Goal: Information Seeking & Learning: Find specific fact

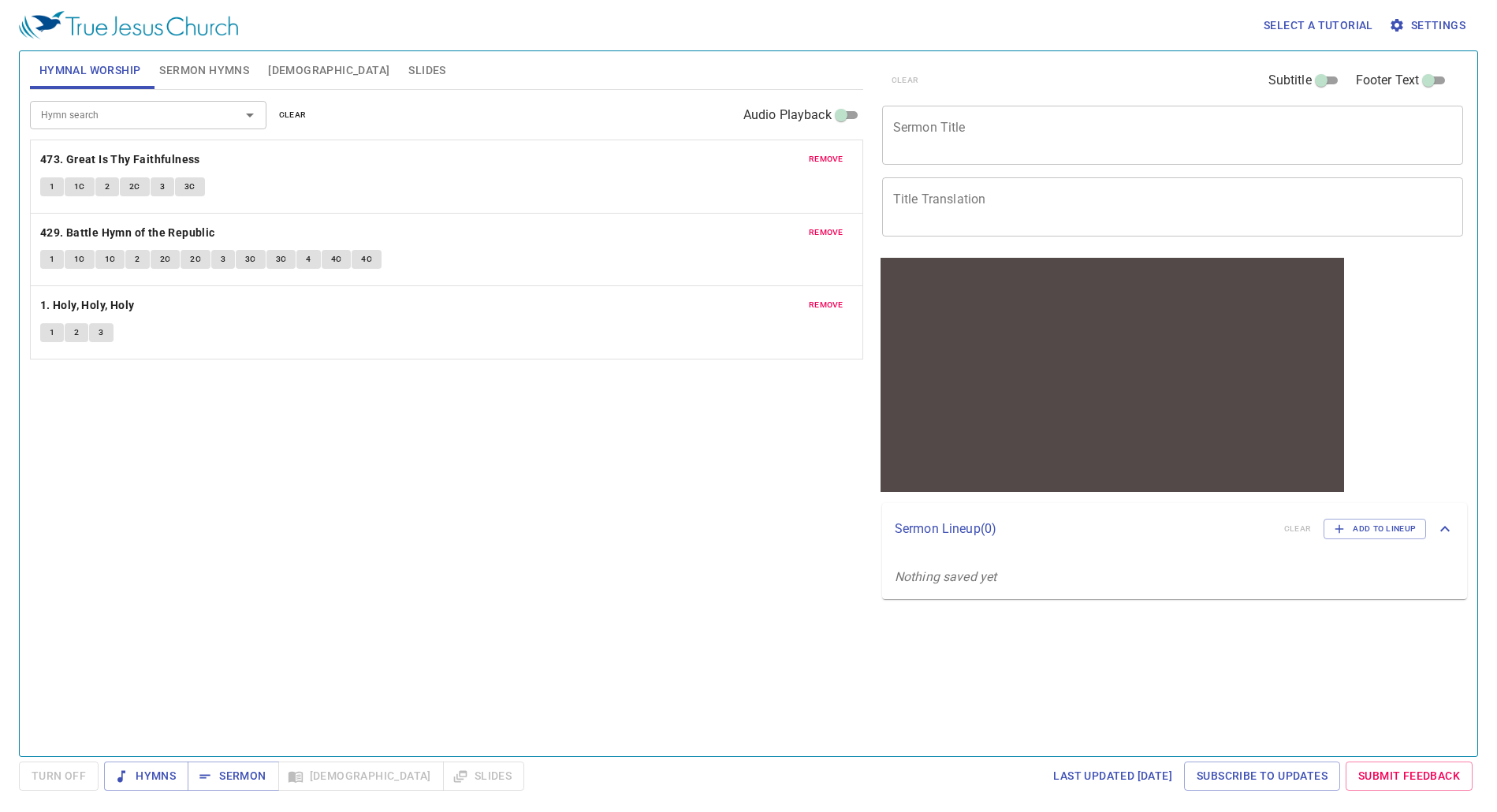
click at [95, 120] on input "Hymn search" at bounding box center [125, 115] width 180 height 18
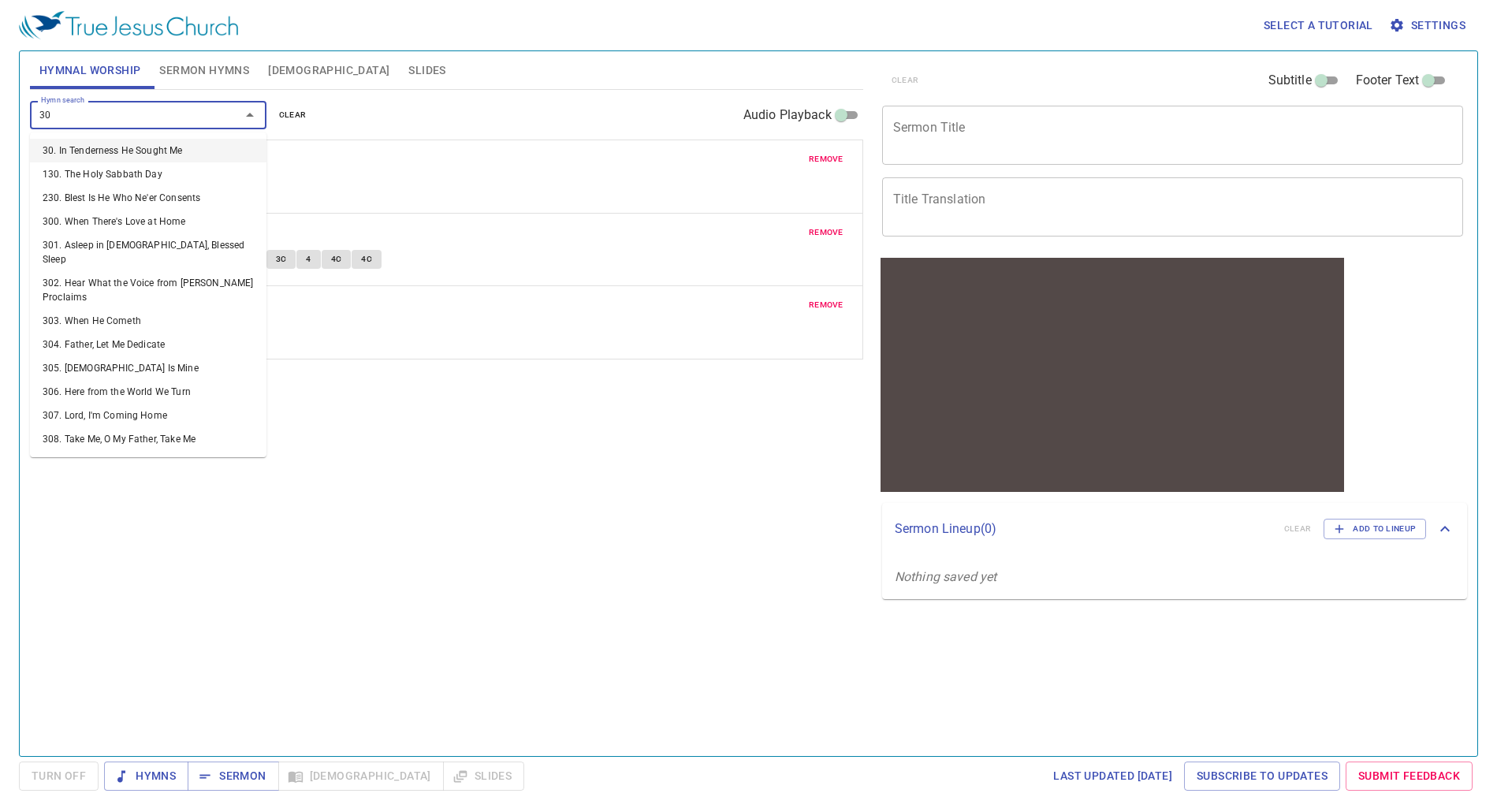
type input "301"
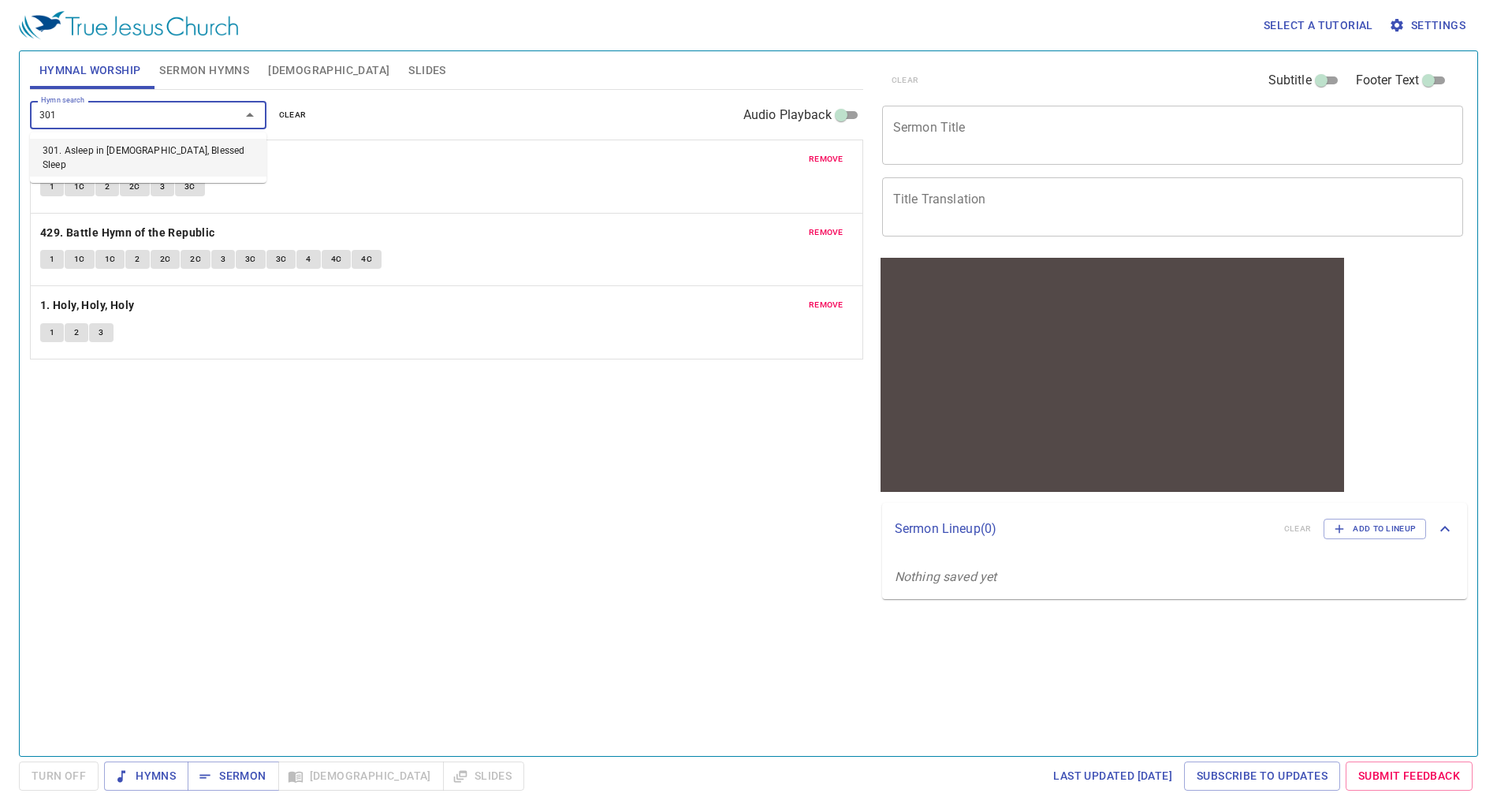
click at [136, 152] on li "301. Asleep in [DEMOGRAPHIC_DATA], Blessed Sleep" at bounding box center [148, 158] width 236 height 38
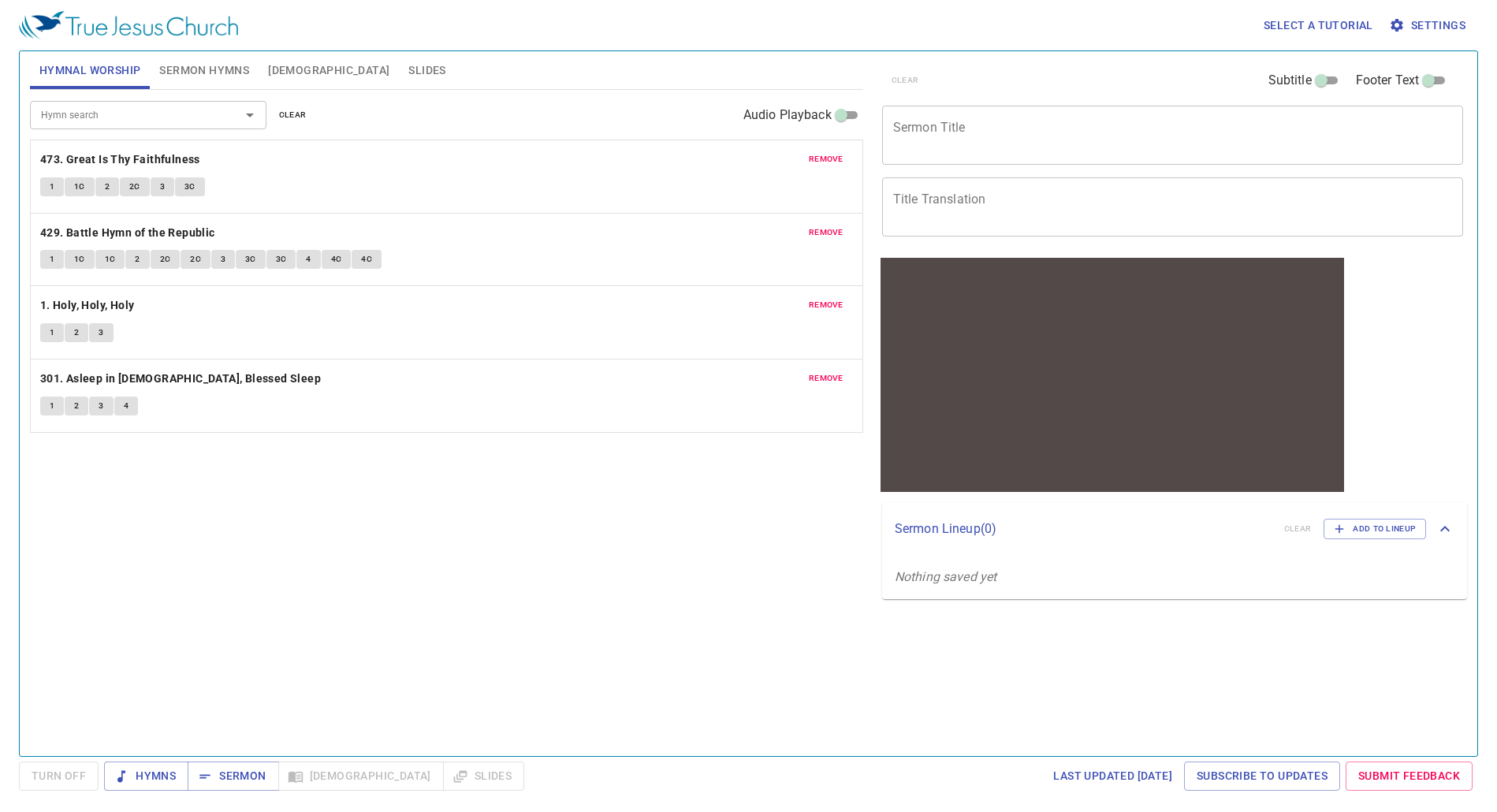
click at [268, 407] on div "1 2 3 4" at bounding box center [447, 407] width 812 height 23
click at [221, 379] on b "301. Asleep in [DEMOGRAPHIC_DATA], Blessed Sleep" at bounding box center [180, 379] width 281 height 20
click at [60, 411] on button "1" at bounding box center [52, 405] width 23 height 19
click at [58, 407] on button "1" at bounding box center [52, 405] width 23 height 19
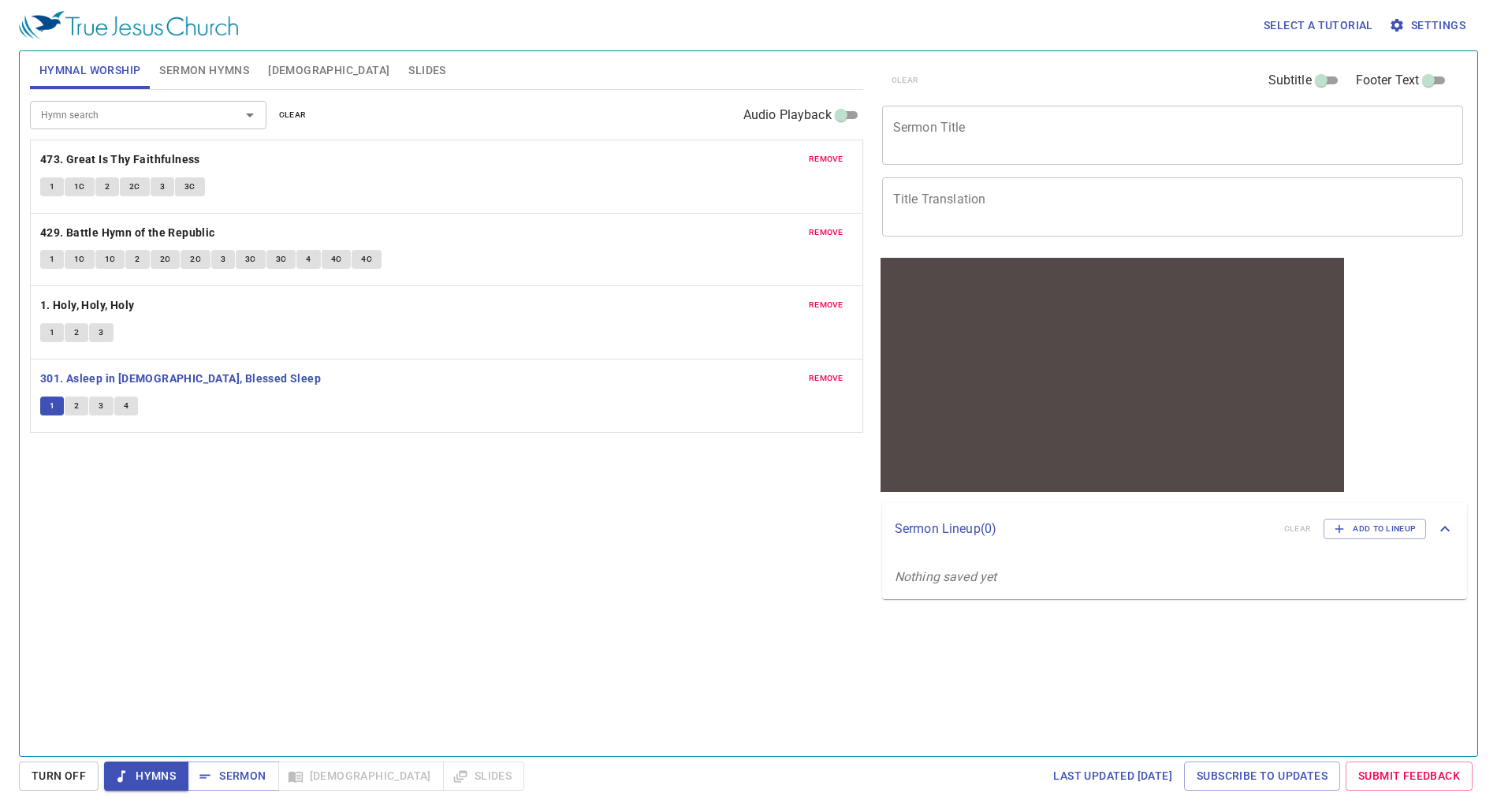
drag, startPoint x: 1478, startPoint y: 29, endPoint x: 443, endPoint y: 401, distance: 1099.8
click at [433, 400] on div "1 2 3 4" at bounding box center [447, 407] width 812 height 23
click at [968, 530] on p "Sermon Lineup ( 0 )" at bounding box center [1082, 529] width 376 height 19
click at [955, 522] on p "Sermon Lineup ( 0 )" at bounding box center [1082, 522] width 376 height 19
click at [75, 406] on span "2" at bounding box center [76, 406] width 5 height 14
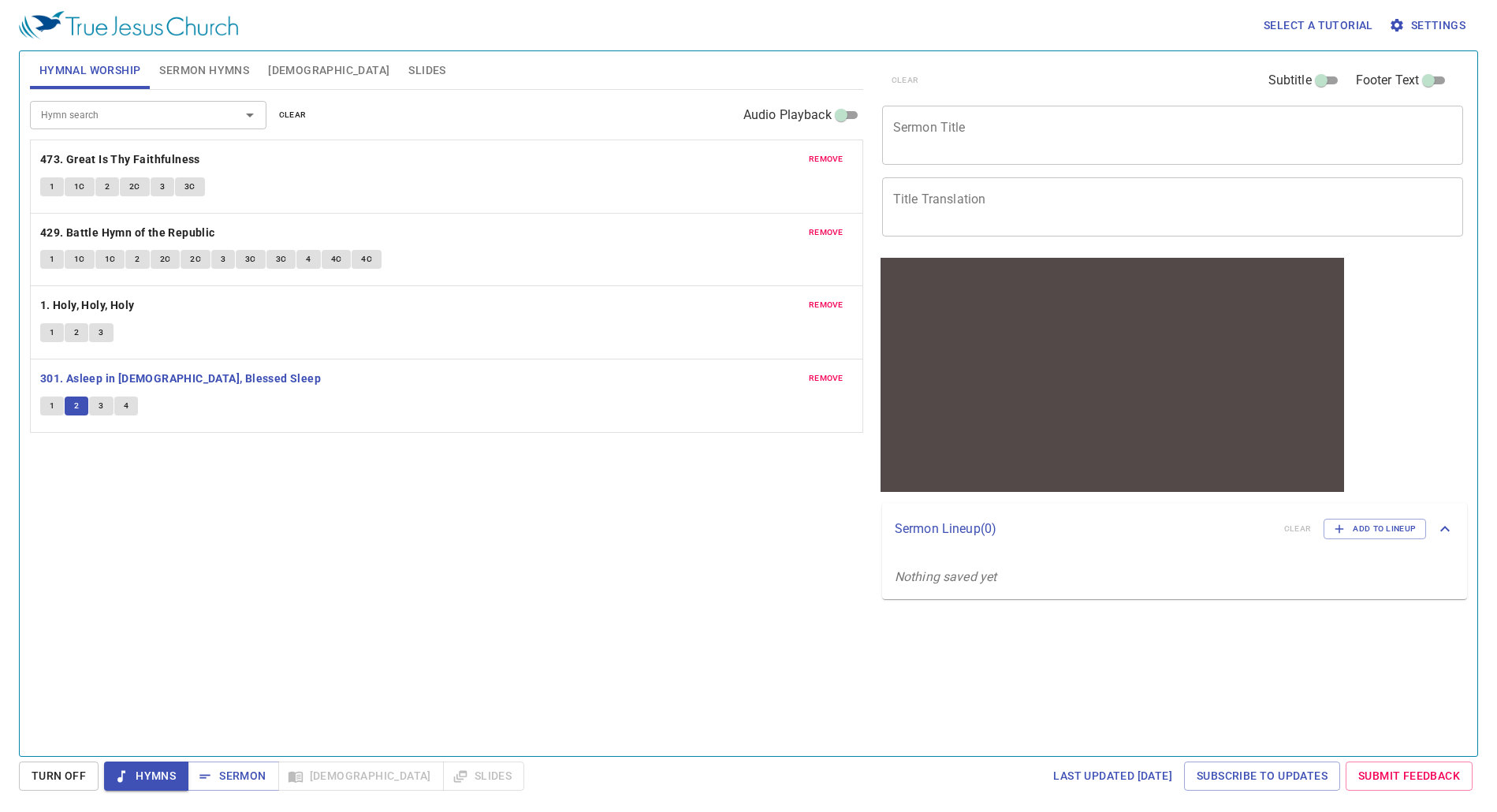
click at [98, 406] on button "3" at bounding box center [101, 405] width 23 height 19
drag, startPoint x: 127, startPoint y: 409, endPoint x: 140, endPoint y: 409, distance: 13.0
click at [127, 409] on span "4" at bounding box center [125, 406] width 5 height 14
click at [41, 520] on div "Hymn search Hymn search clear Audio Playback remove 473. Great Is Thy Faithfuln…" at bounding box center [446, 416] width 833 height 652
click at [835, 308] on span "remove" at bounding box center [826, 305] width 34 height 14
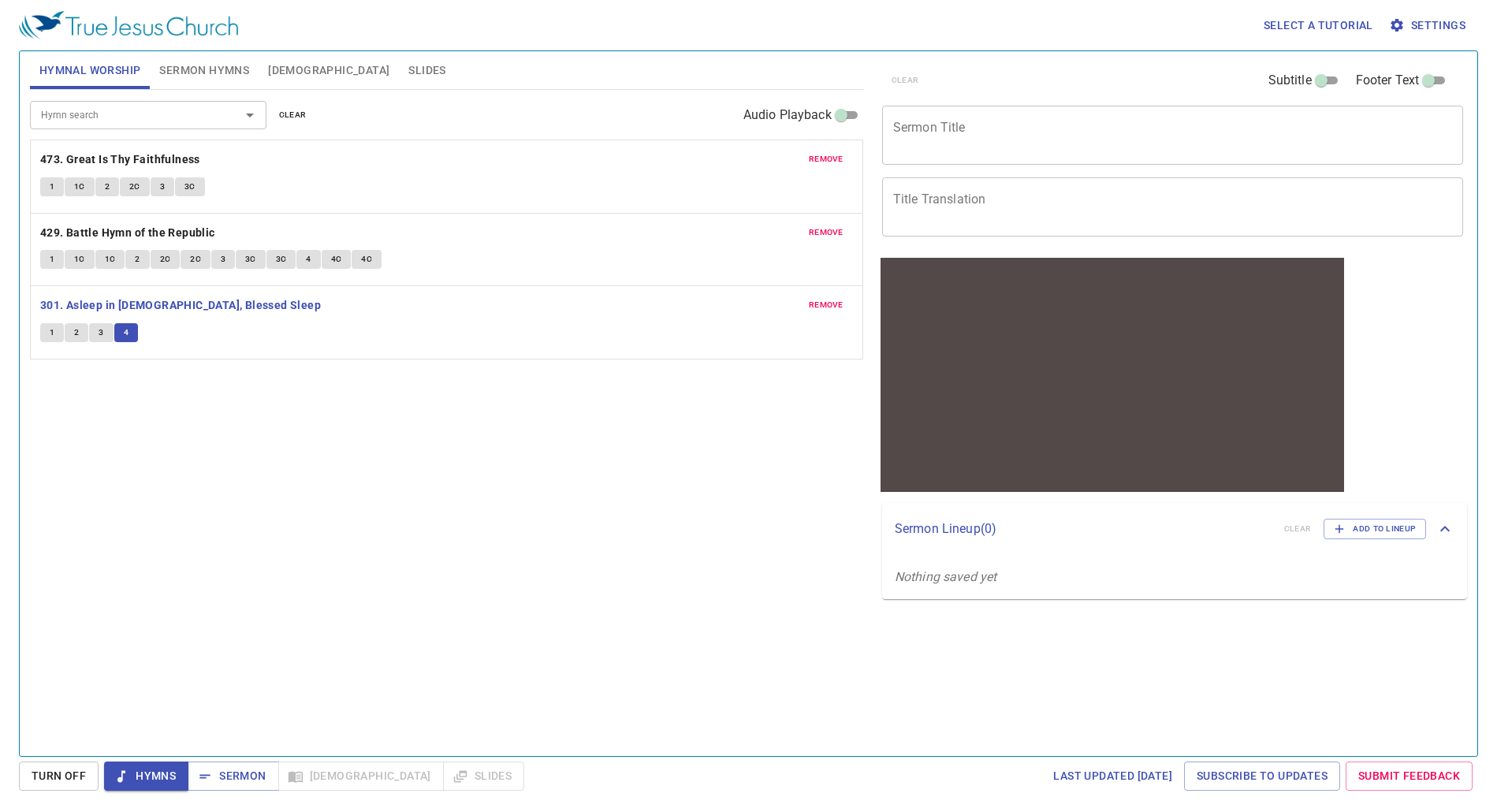
click at [141, 110] on input "Hymn search" at bounding box center [125, 115] width 180 height 18
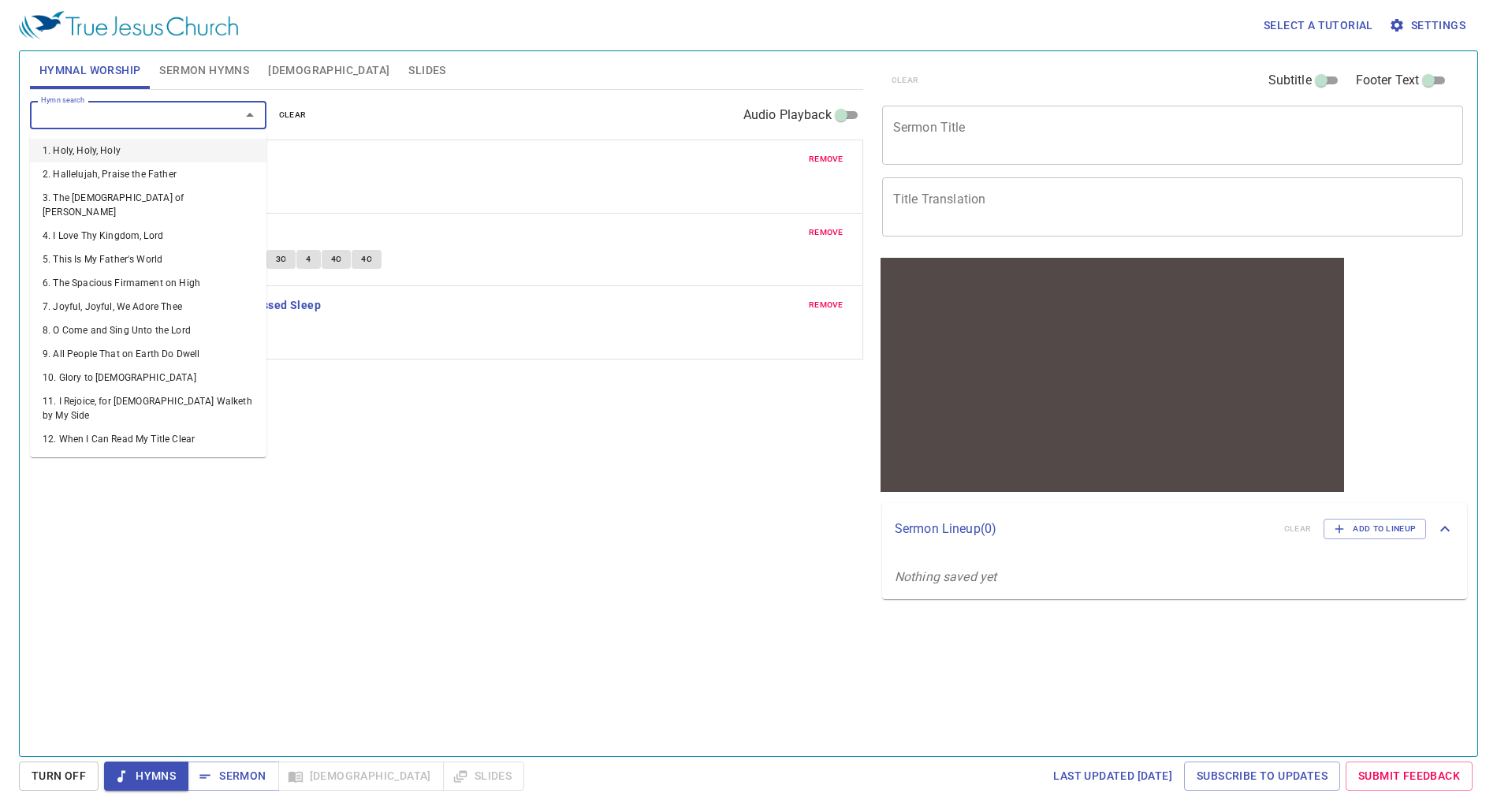
type input "2"
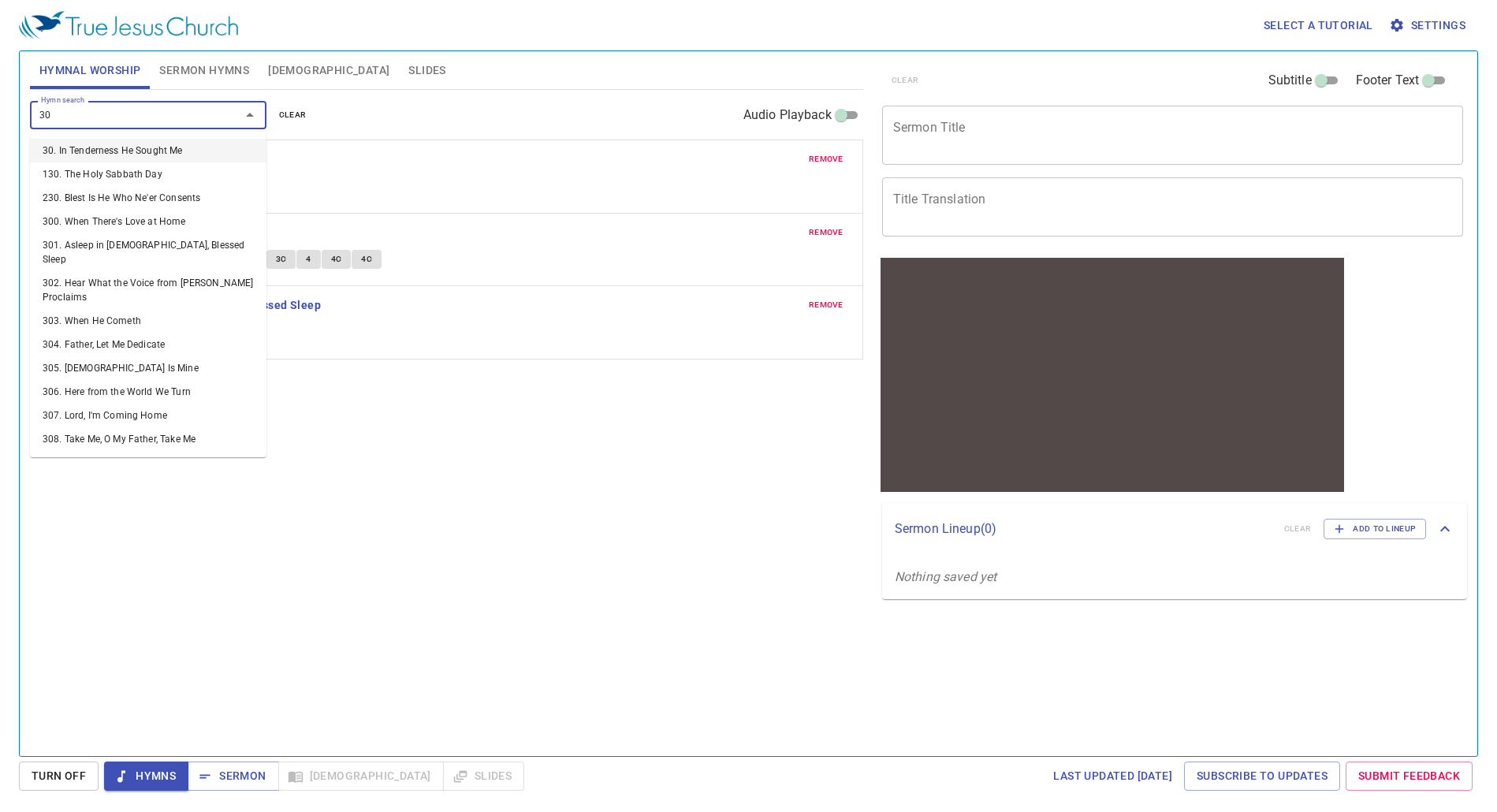
type input "302"
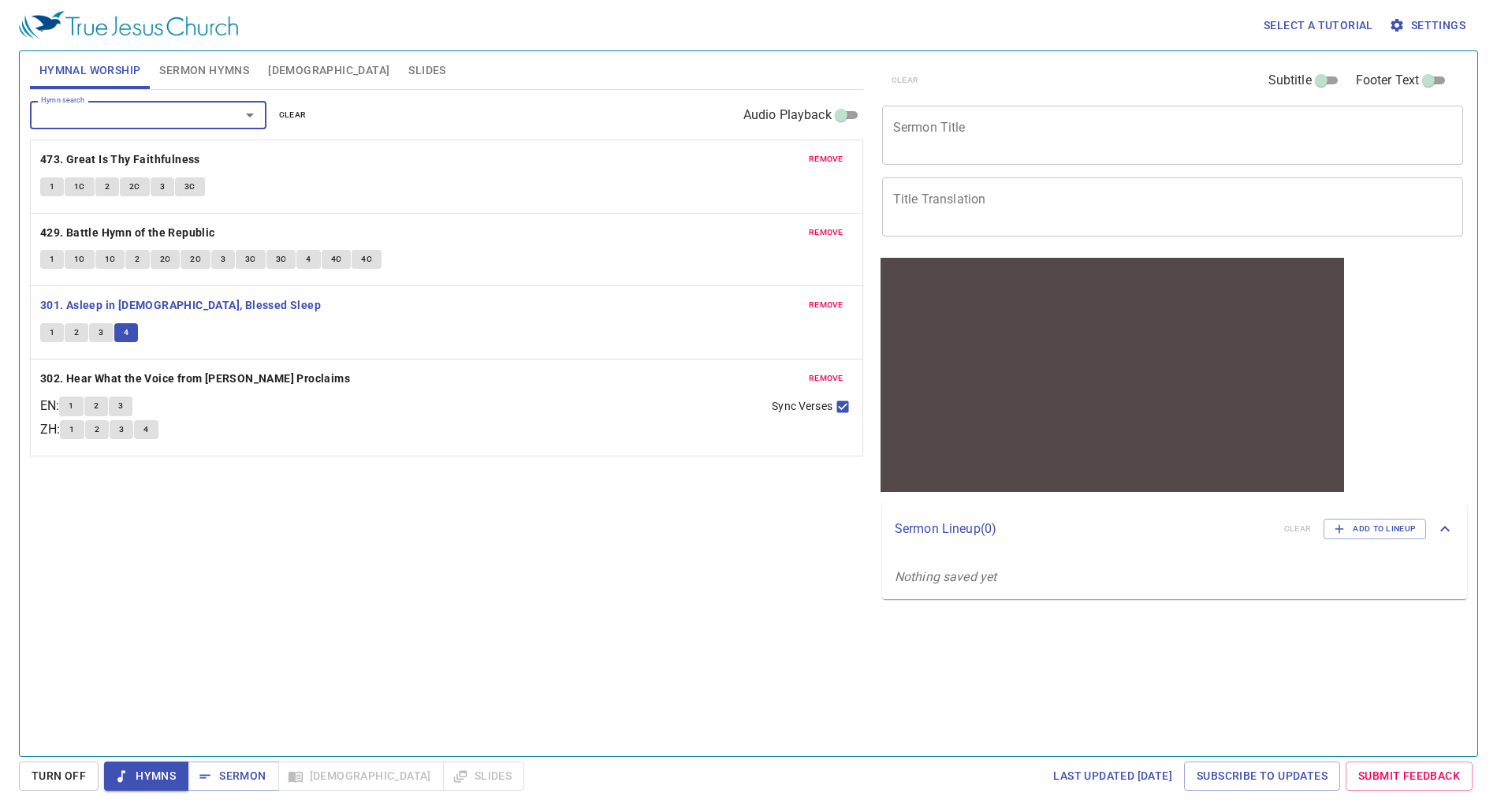
click at [73, 405] on span "1" at bounding box center [70, 406] width 5 height 14
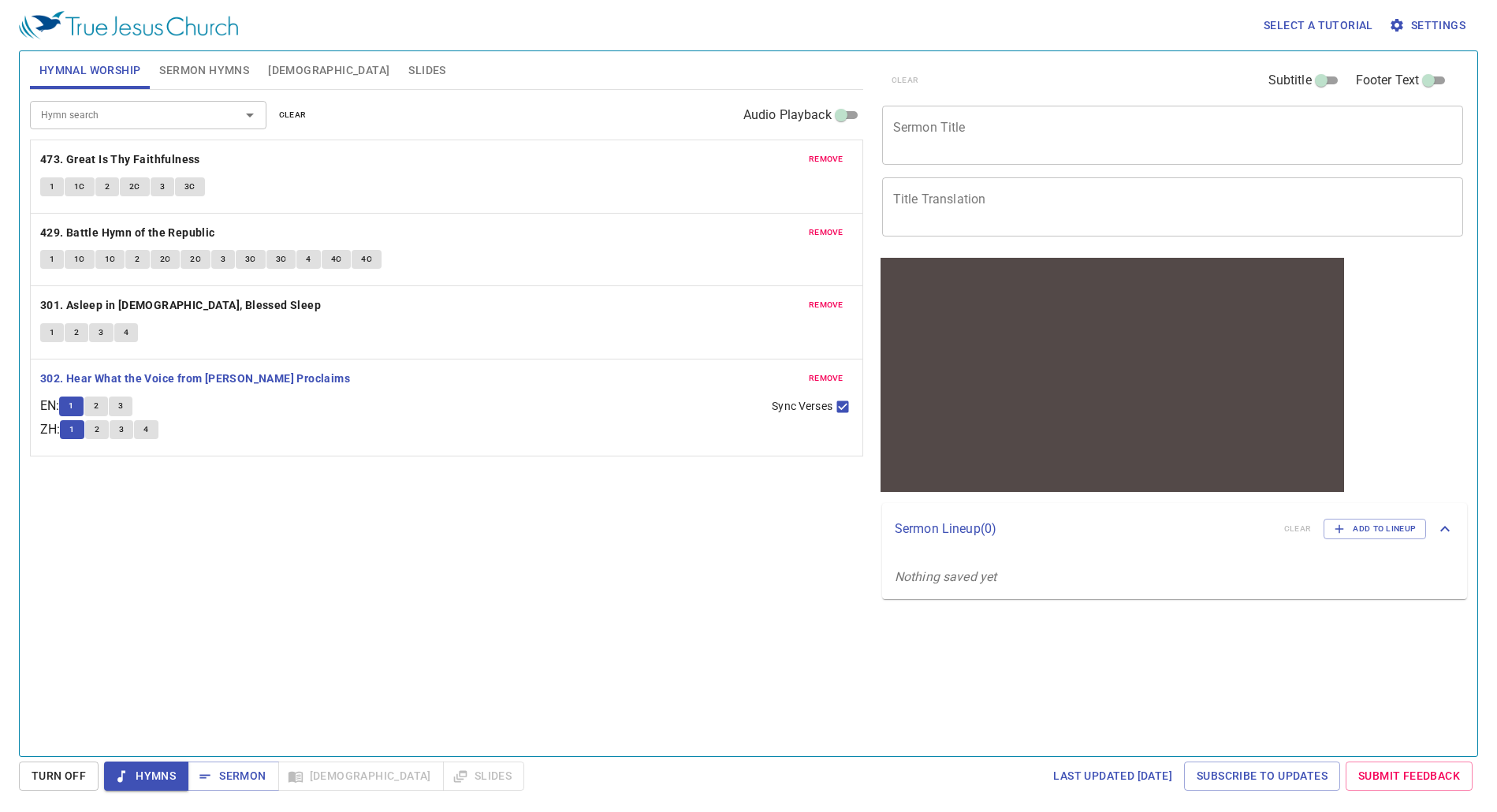
click at [53, 334] on span "1" at bounding box center [51, 333] width 5 height 14
click at [80, 397] on button "1" at bounding box center [71, 405] width 23 height 19
drag, startPoint x: 102, startPoint y: 403, endPoint x: 186, endPoint y: 381, distance: 86.8
click at [98, 403] on span "2" at bounding box center [96, 406] width 5 height 14
click at [123, 408] on span "3" at bounding box center [120, 406] width 5 height 14
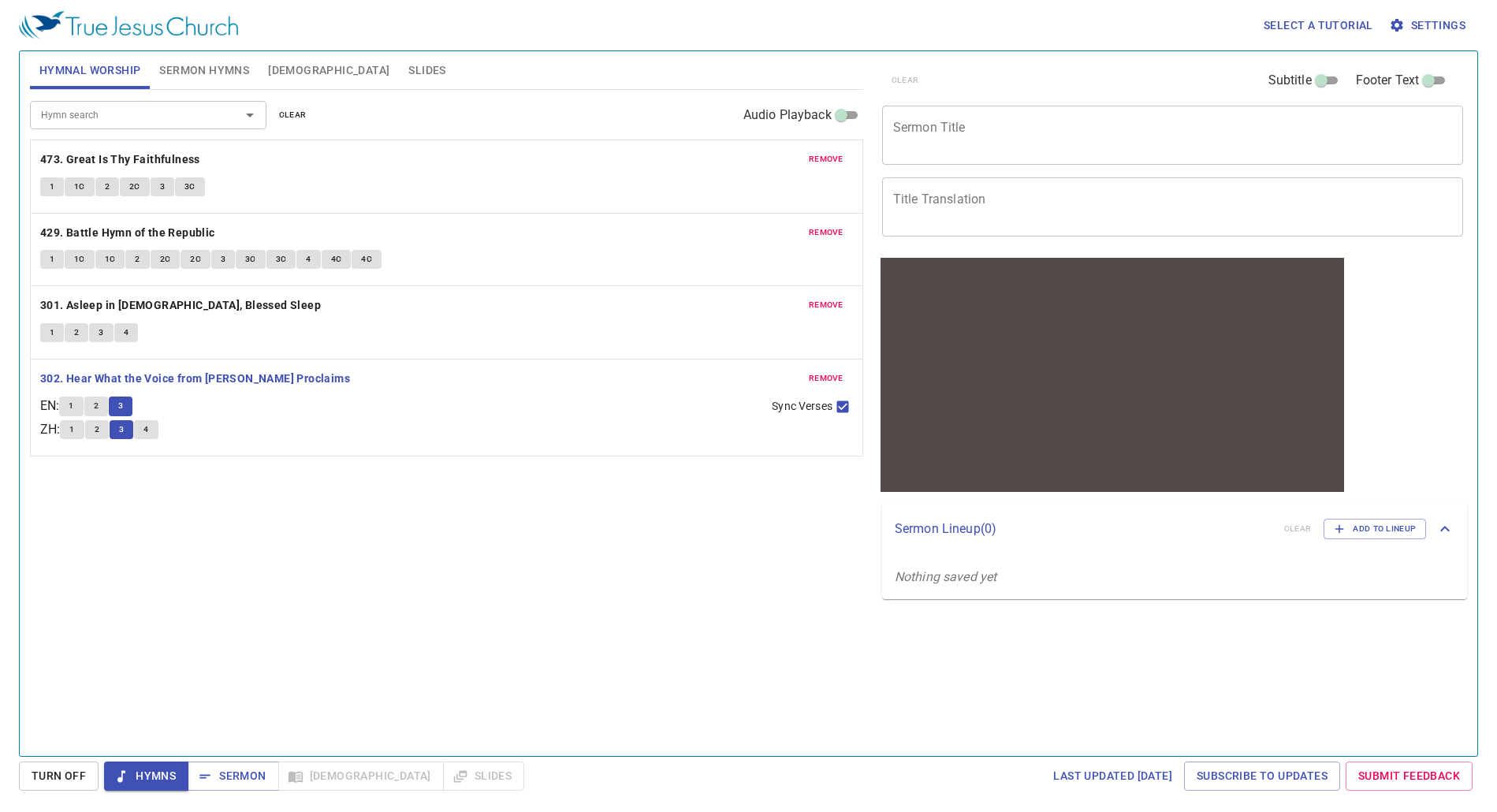
drag, startPoint x: 149, startPoint y: 431, endPoint x: 171, endPoint y: 432, distance: 22.0
click at [148, 430] on button "4" at bounding box center [145, 429] width 23 height 19
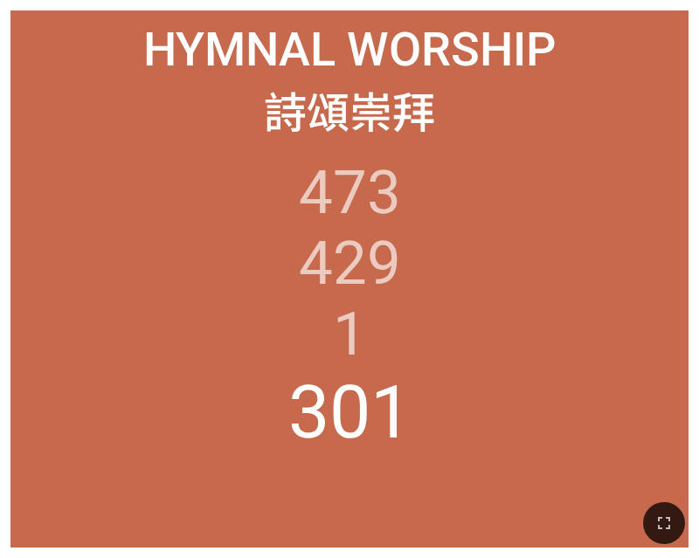
click at [351, 420] on li "301" at bounding box center [349, 412] width 123 height 86
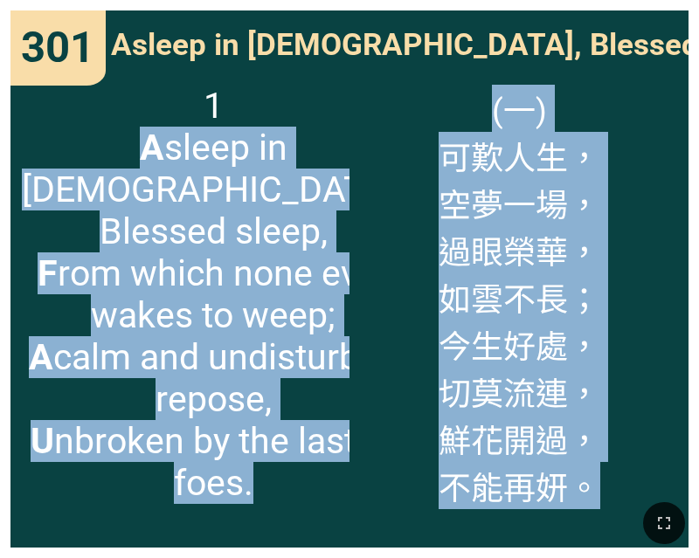
drag, startPoint x: 52, startPoint y: 136, endPoint x: 259, endPoint y: 502, distance: 420.4
click at [259, 7] on div "Hymnal Worship Hymnal Worship 詩頌崇拜 詩頌崇拜 473 429 1 301 301 301 Asleep in Jesus, …" at bounding box center [349, 7] width 685 height 0
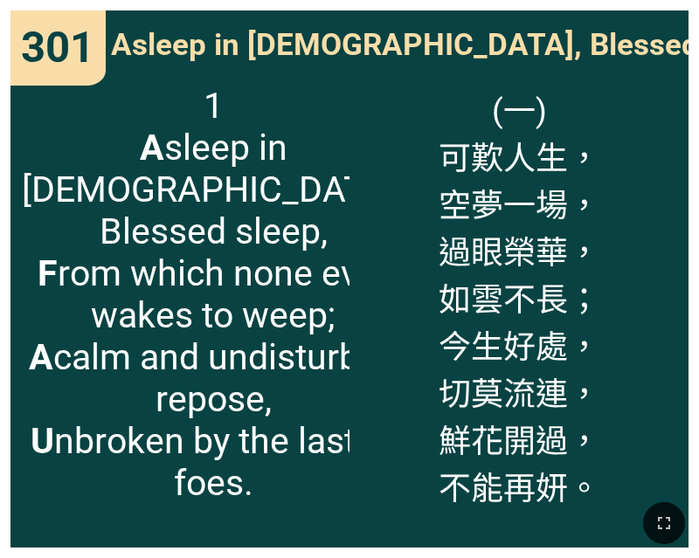
click at [259, 502] on div at bounding box center [349, 523] width 699 height 70
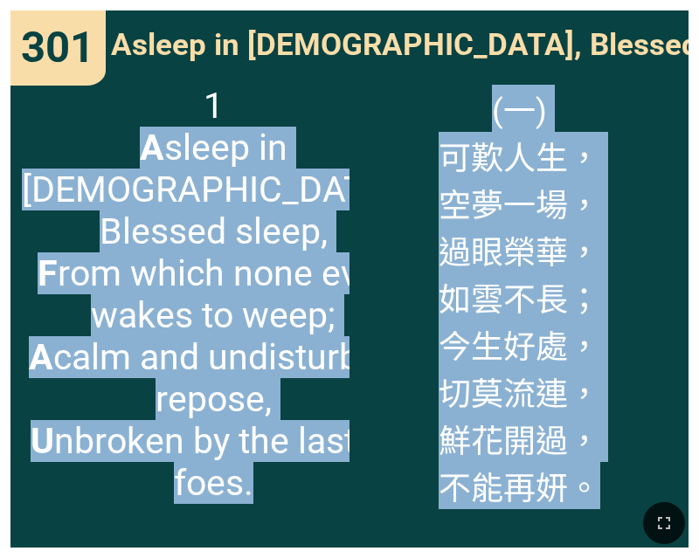
drag, startPoint x: 49, startPoint y: 139, endPoint x: 507, endPoint y: 510, distance: 589.3
click at [507, 7] on div "Hymnal Worship Hymnal Worship 詩頌崇拜 詩頌崇拜 473 429 1 301 301 301 Asleep in Jesus, …" at bounding box center [349, 7] width 685 height 0
copy div "A sleep in Jesus! Blessed sleep, F rom which none ever wakes to weep; A calm an…"
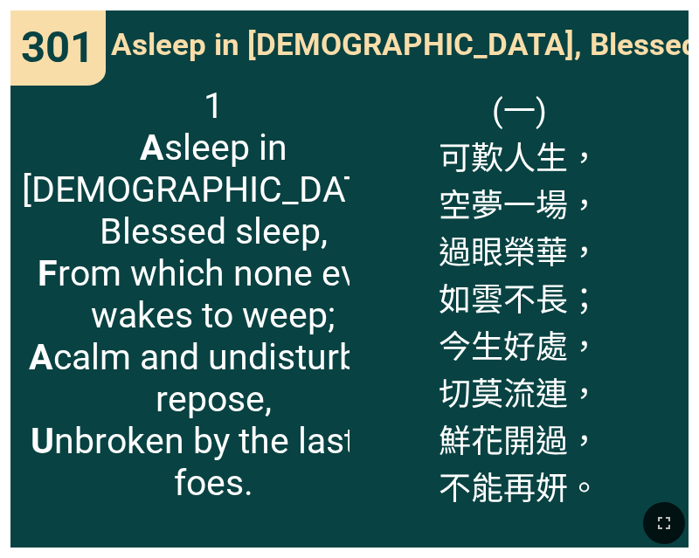
click at [125, 50] on span "Asleep in Jesus, Blessed Sleep 人生不長" at bounding box center [513, 41] width 804 height 45
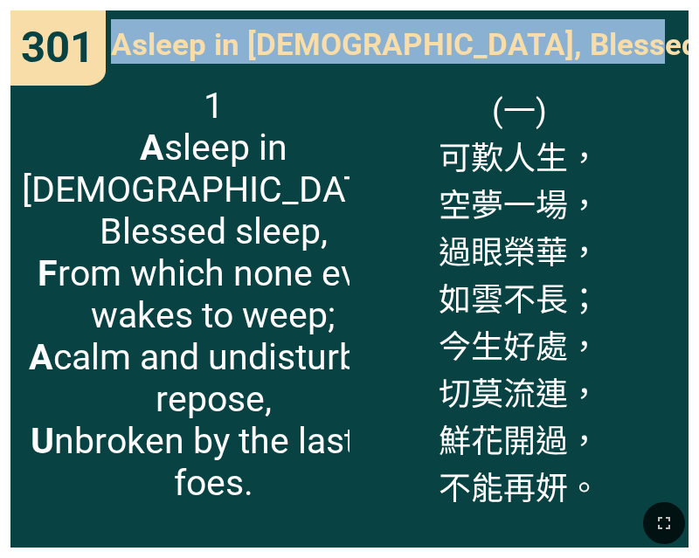
drag, startPoint x: 121, startPoint y: 51, endPoint x: 670, endPoint y: 58, distance: 549.4
click at [670, 58] on span "Asleep in Jesus, Blessed Sleep 人生不長" at bounding box center [513, 41] width 804 height 45
copy span "Asleep in Jesus, Blessed Sleep 人生不長"
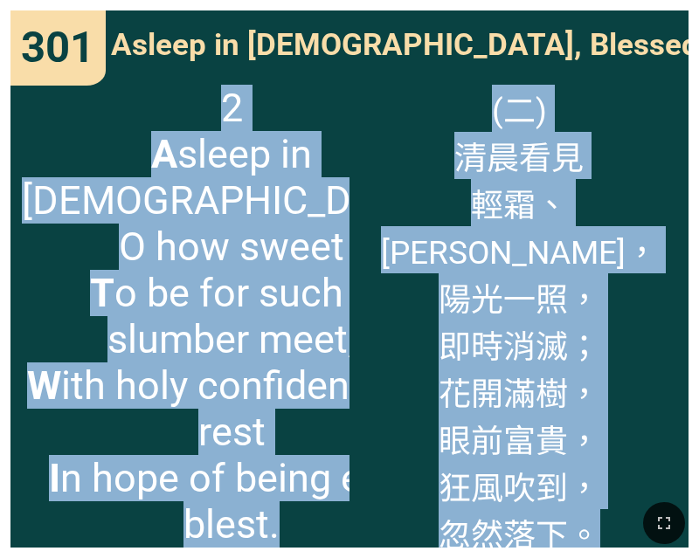
drag, startPoint x: 45, startPoint y: 114, endPoint x: 494, endPoint y: 521, distance: 606.0
click at [494, 7] on div "Hymnal Worship Hymnal Worship 詩頌崇拜 詩頌崇拜 473 429 1 301 301 301 Asleep in Jesus, …" at bounding box center [349, 7] width 685 height 0
copy div "2 A sleep in Jesus! O how sweet T o be for such a slumber meet; W ith holy conf…"
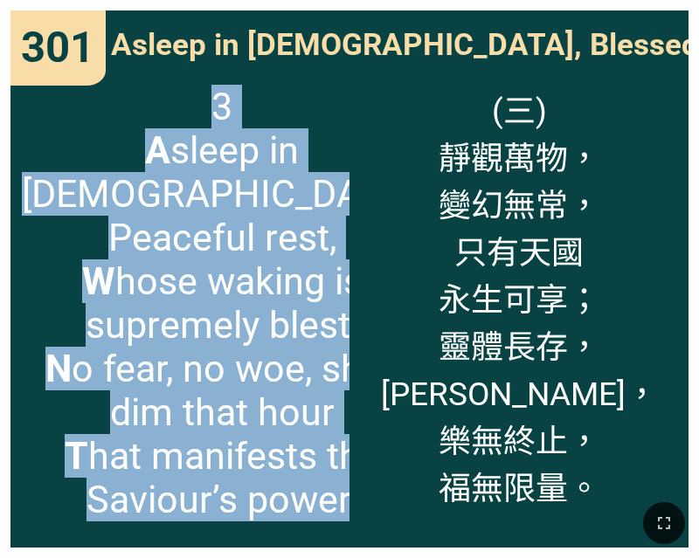
drag, startPoint x: 263, startPoint y: 184, endPoint x: 138, endPoint y: 141, distance: 132.3
click at [173, 156] on span "3 A sleep in Jesus! Peaceful rest, W hose waking is supremely blest; N o fear, …" at bounding box center [222, 303] width 401 height 437
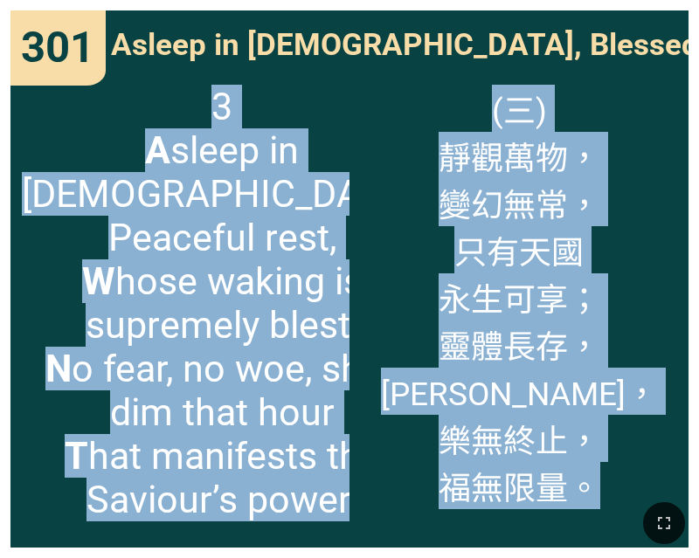
drag, startPoint x: 44, startPoint y: 95, endPoint x: 583, endPoint y: 501, distance: 674.8
click at [583, 7] on div "Hymnal Worship Hymnal Worship 詩頌崇拜 詩頌崇拜 473 429 1 301 301 301 Asleep in Jesus, …" at bounding box center [349, 7] width 685 height 0
copy div "3 A sleep in Jesus! Peaceful rest, W hose waking is supremely blest; N o fear, …"
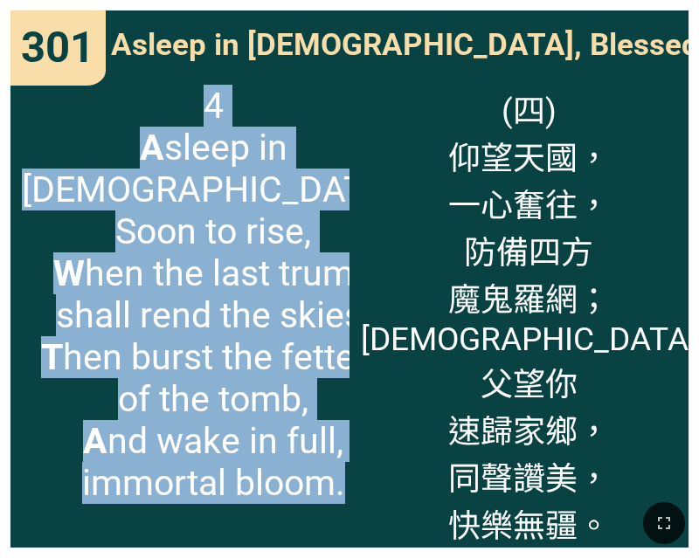
drag, startPoint x: 102, startPoint y: 100, endPoint x: 77, endPoint y: 103, distance: 25.5
click at [102, 100] on span "4 A sleep in Jesus! Soon to rise, W hen the last trump shall rend the skies; T …" at bounding box center [213, 294] width 383 height 419
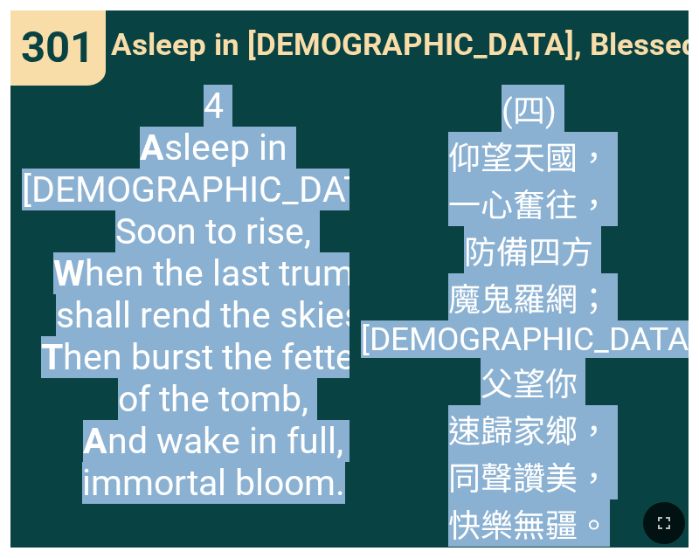
drag, startPoint x: 42, startPoint y: 93, endPoint x: 590, endPoint y: 524, distance: 697.8
click at [590, 7] on div "Hymnal Worship Hymnal Worship 詩頌崇拜 詩頌崇拜 473 429 1 301 301 301 Asleep in Jesus, …" at bounding box center [349, 7] width 685 height 0
copy div "4 A sleep in Jesus! Soon to rise, W hen the last trump shall rend the skies; T …"
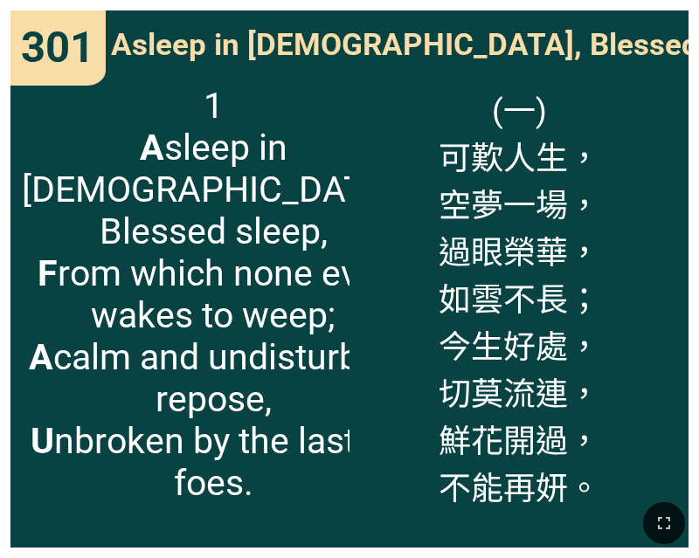
click at [129, 49] on span "Asleep in Jesus, Blessed Sleep 人生不長" at bounding box center [513, 41] width 804 height 45
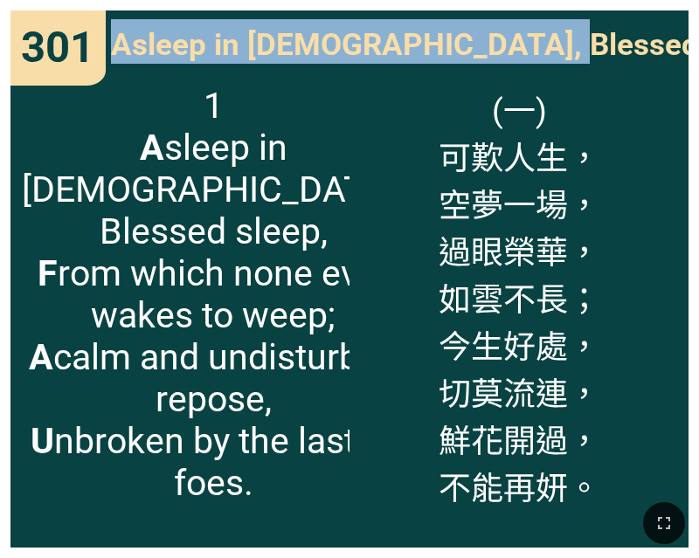
drag, startPoint x: 114, startPoint y: 44, endPoint x: 539, endPoint y: 60, distance: 424.8
click at [539, 60] on div "Asleep in Jesus, Blessed Sleep 人生不長" at bounding box center [349, 41] width 678 height 63
copy span "Asleep in Jesus, Blessed Sleep"
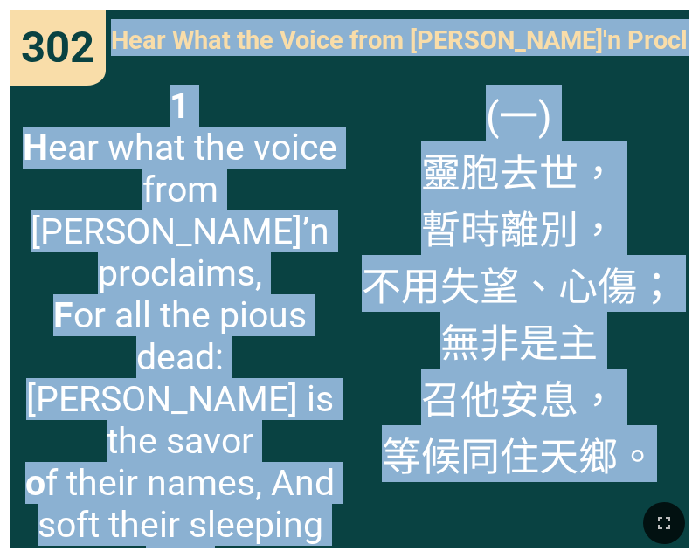
drag, startPoint x: 119, startPoint y: 29, endPoint x: 569, endPoint y: 493, distance: 646.7
click at [569, 7] on div "Hymnal Worship Hymnal Worship 詩頌崇拜 詩頌崇拜 473 429 301 302 302 302 Hear What the V…" at bounding box center [349, 7] width 685 height 0
copy div "Hear What the Voice from Heav'n Proclaims 安葬 Hear What the Voice from Heav'n Pr…"
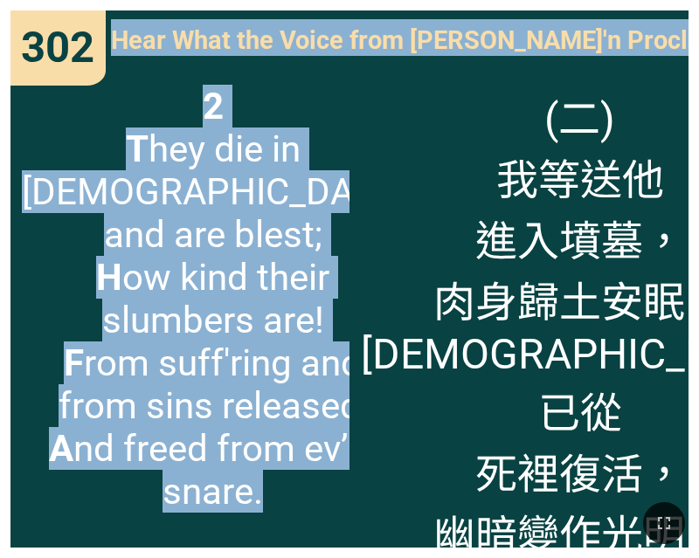
drag, startPoint x: 100, startPoint y: 114, endPoint x: 45, endPoint y: 114, distance: 55.0
click at [84, 95] on span "2 T hey die in Jesus and are blest; H ow kind their slumbers are! F rom suff'ri…" at bounding box center [213, 299] width 383 height 428
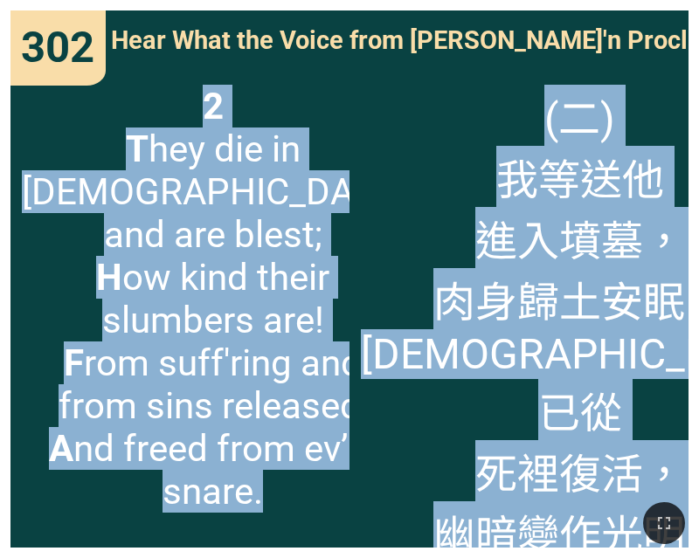
drag, startPoint x: 52, startPoint y: 87, endPoint x: 412, endPoint y: 263, distance: 401.2
click at [698, 7] on html "Hymnal Worship Hymnal Worship 詩頌崇拜 詩頌崇拜 473 429 301 302 302 302 Hear What the V…" at bounding box center [349, 3] width 699 height 7
copy div "2 T hey die in Jesus and are blest; H ow kind their slumbers are! F rom suff'ri…"
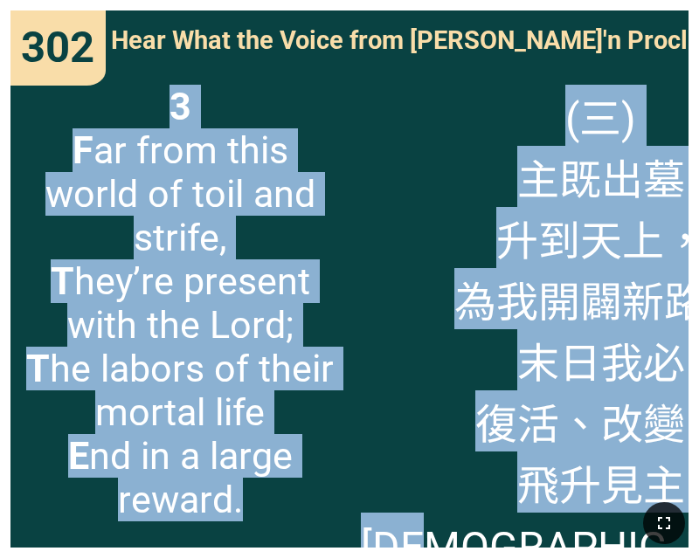
drag, startPoint x: 17, startPoint y: 92, endPoint x: 665, endPoint y: 514, distance: 773.3
click at [665, 7] on div "Hymnal Worship Hymnal Worship 詩頌崇拜 詩頌崇拜 473 429 301 302 302 302 Hear What the V…" at bounding box center [349, 7] width 685 height 0
copy div "3 F ar from this world of toil and strife, T hey’re present with the Lord; T he…"
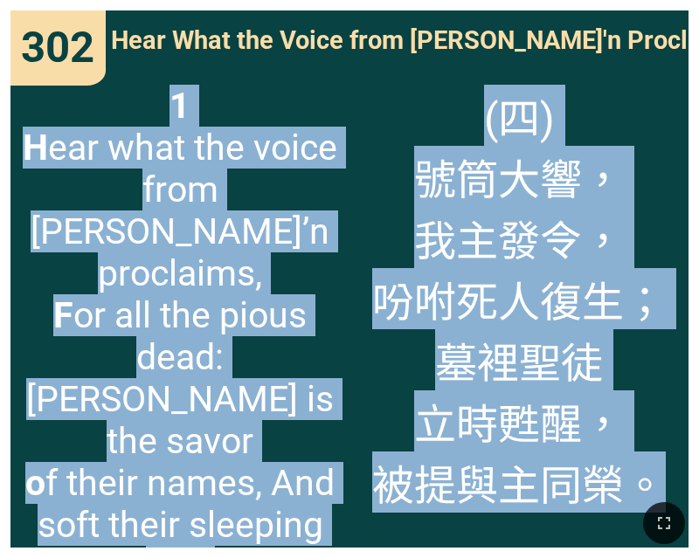
drag, startPoint x: 626, startPoint y: 500, endPoint x: 7, endPoint y: 101, distance: 736.2
click at [7, 7] on div "Hymnal Worship Hymnal Worship 詩頌崇拜 詩頌崇拜 473 429 301 302 302 302 Hear What the V…" at bounding box center [349, 7] width 685 height 0
